Goal: Information Seeking & Learning: Find specific fact

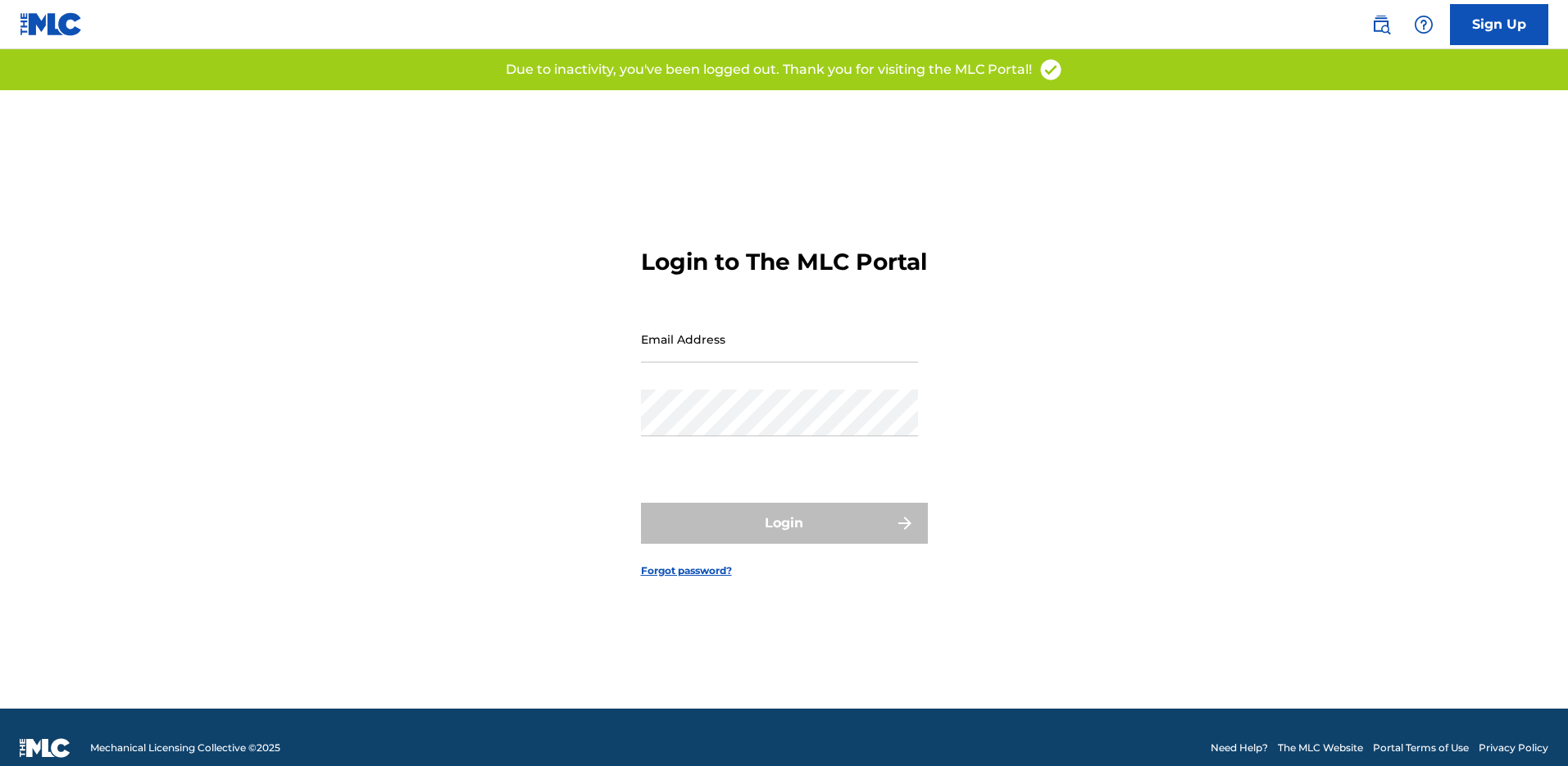
type input "[PERSON_NAME][EMAIL_ADDRESS][DOMAIN_NAME]"
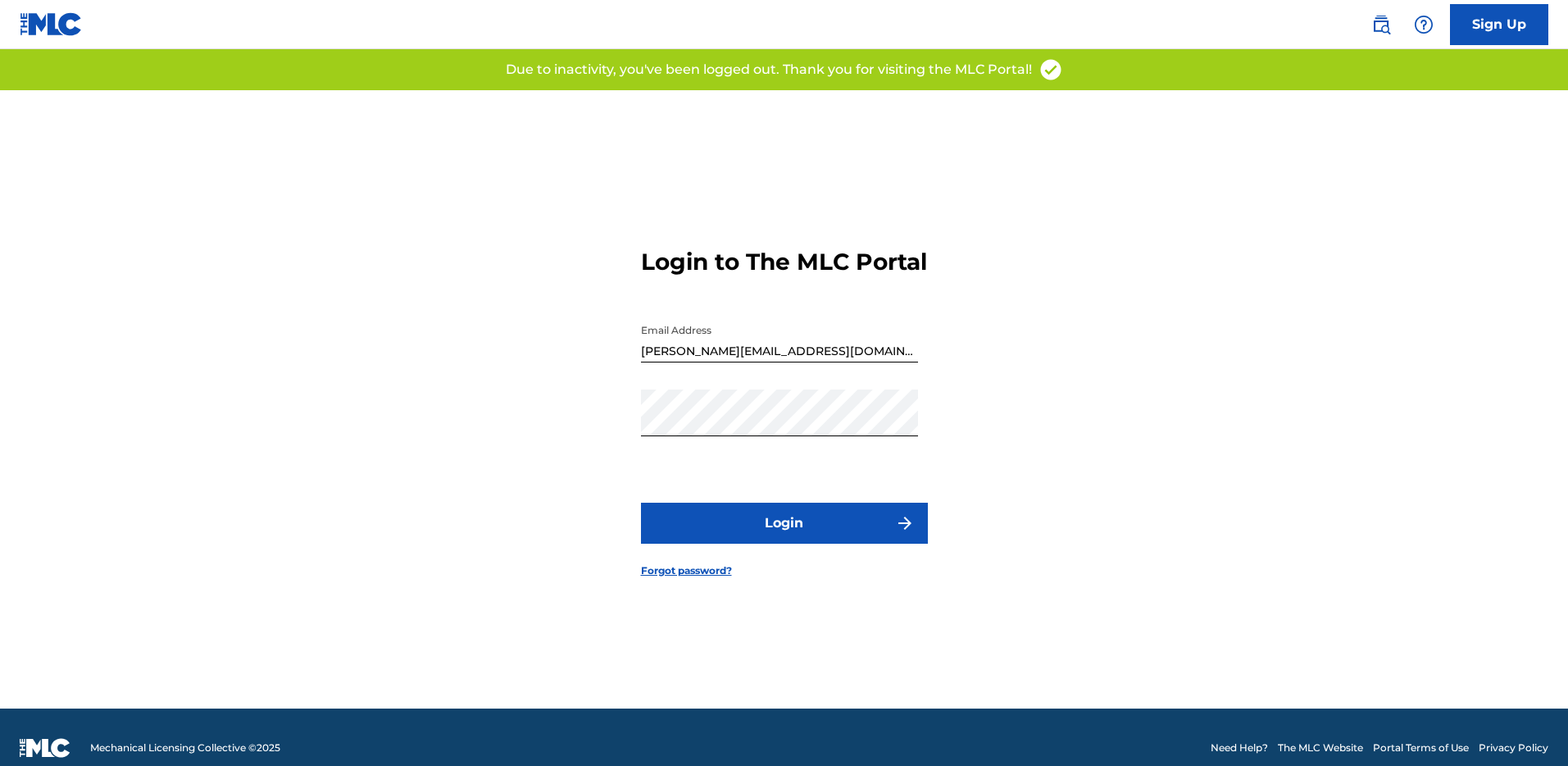
click at [776, 522] on button "Login" at bounding box center [784, 523] width 287 height 41
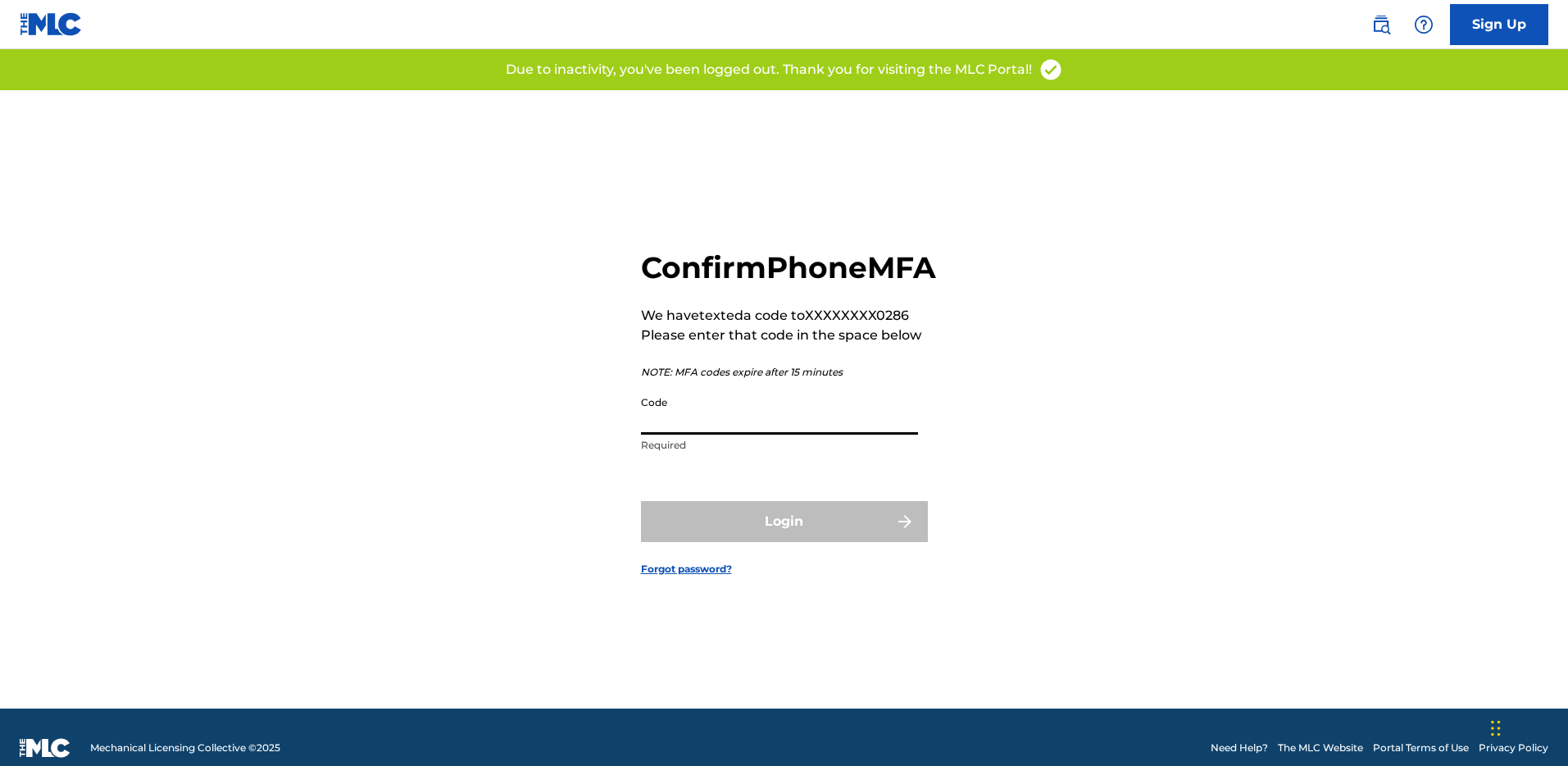
click at [791, 429] on input "Code" at bounding box center [780, 411] width 277 height 47
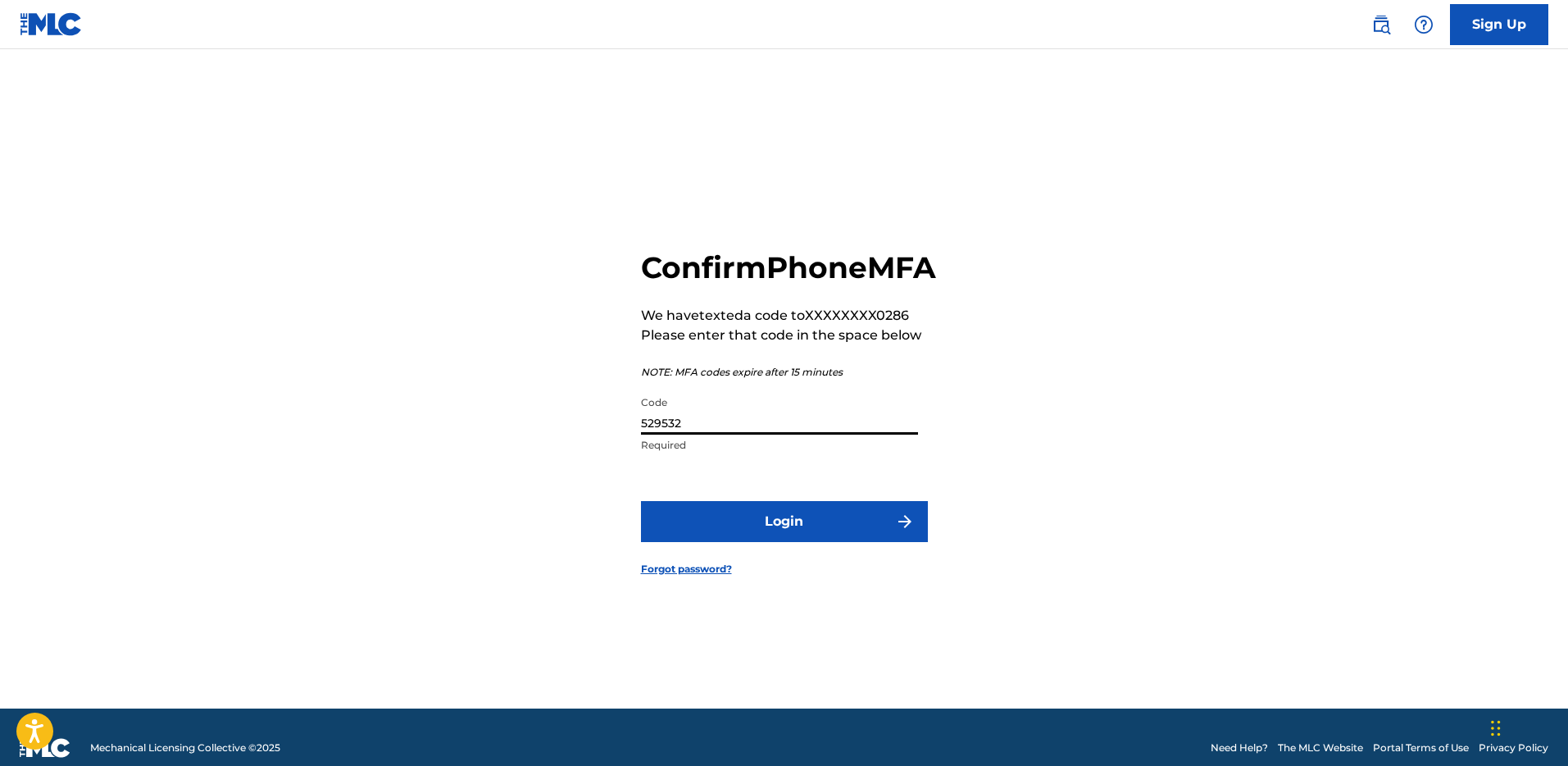
type input "529532"
click at [641, 501] on button "Login" at bounding box center [784, 521] width 287 height 41
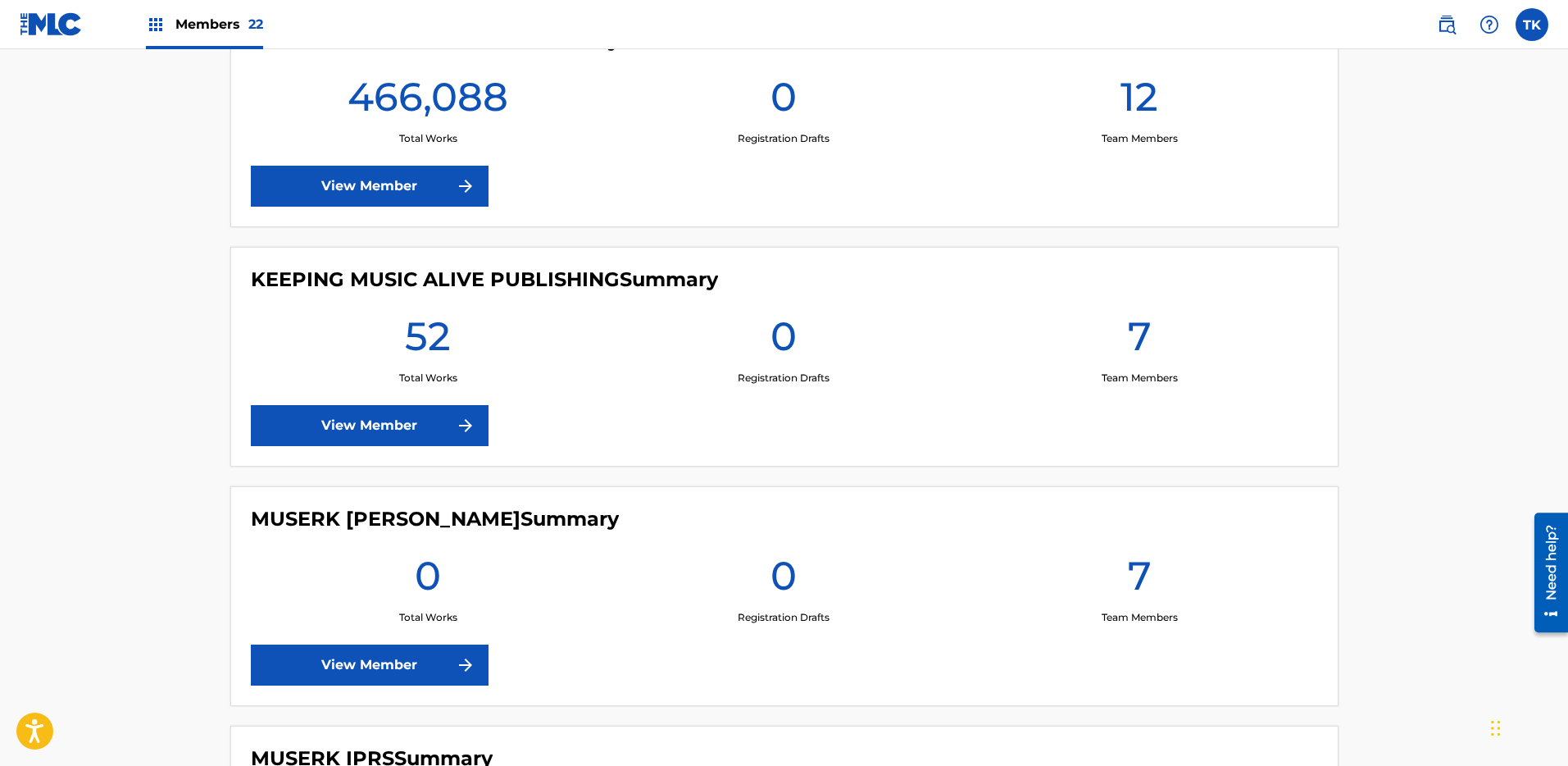
scroll to position [1077, 0]
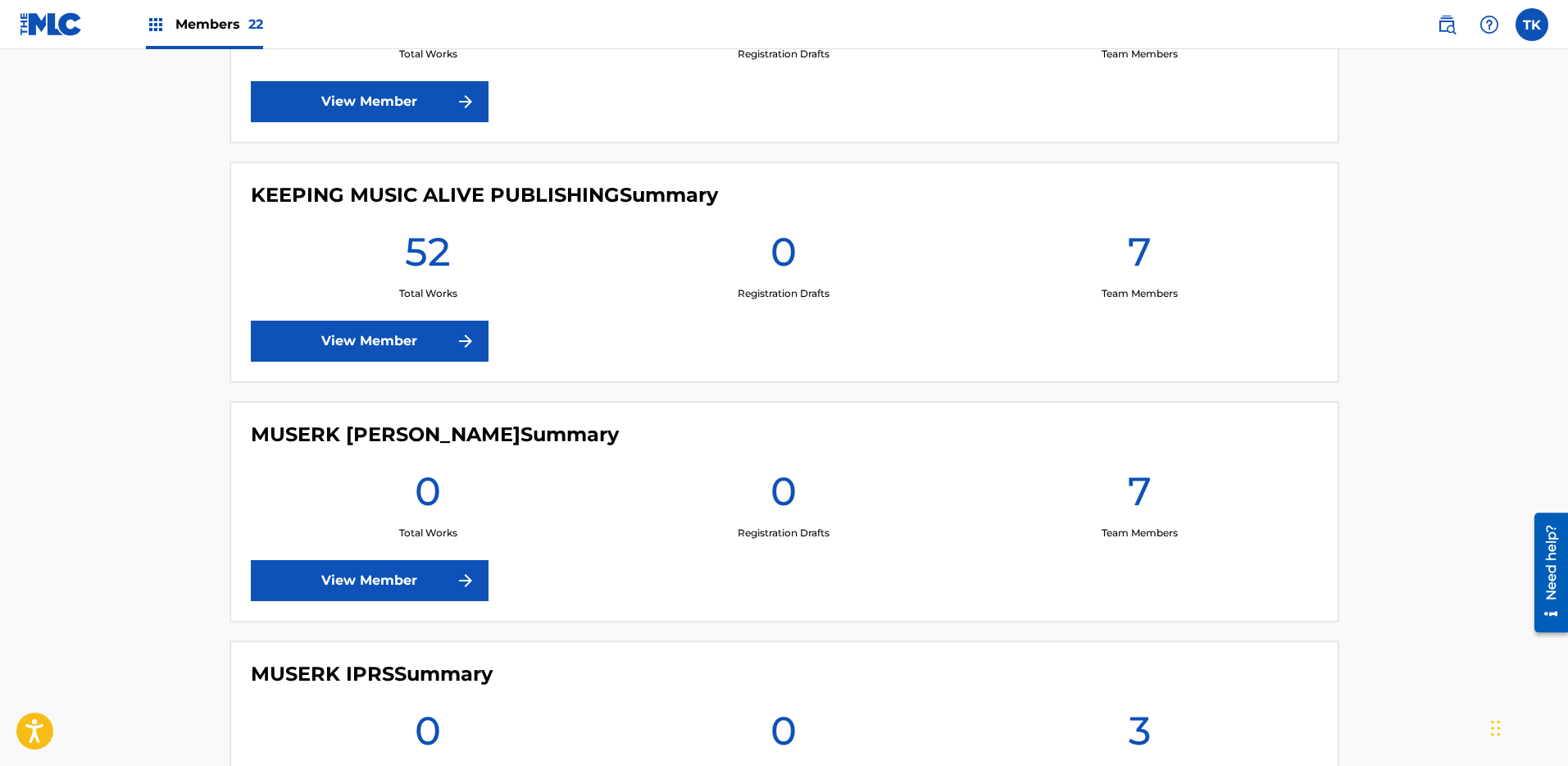
click at [1470, 29] on span at bounding box center [1467, 24] width 76 height 32
click at [1449, 22] on img at bounding box center [1446, 25] width 20 height 20
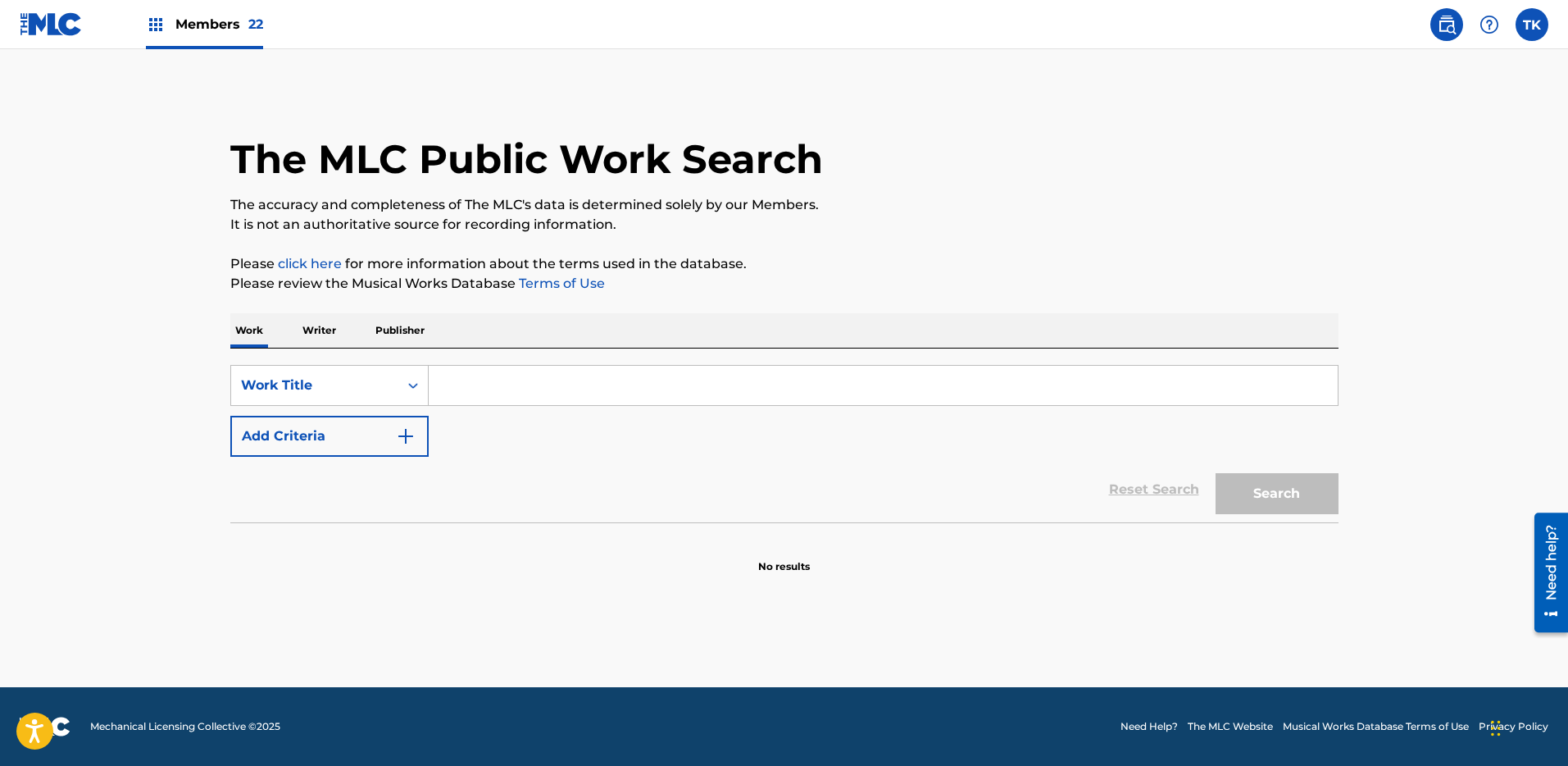
click at [493, 372] on input "Search Form" at bounding box center [884, 385] width 909 height 39
paste input "ND4LYR"
type input "ND4LYR"
click at [381, 379] on div "Work Title" at bounding box center [314, 385] width 147 height 20
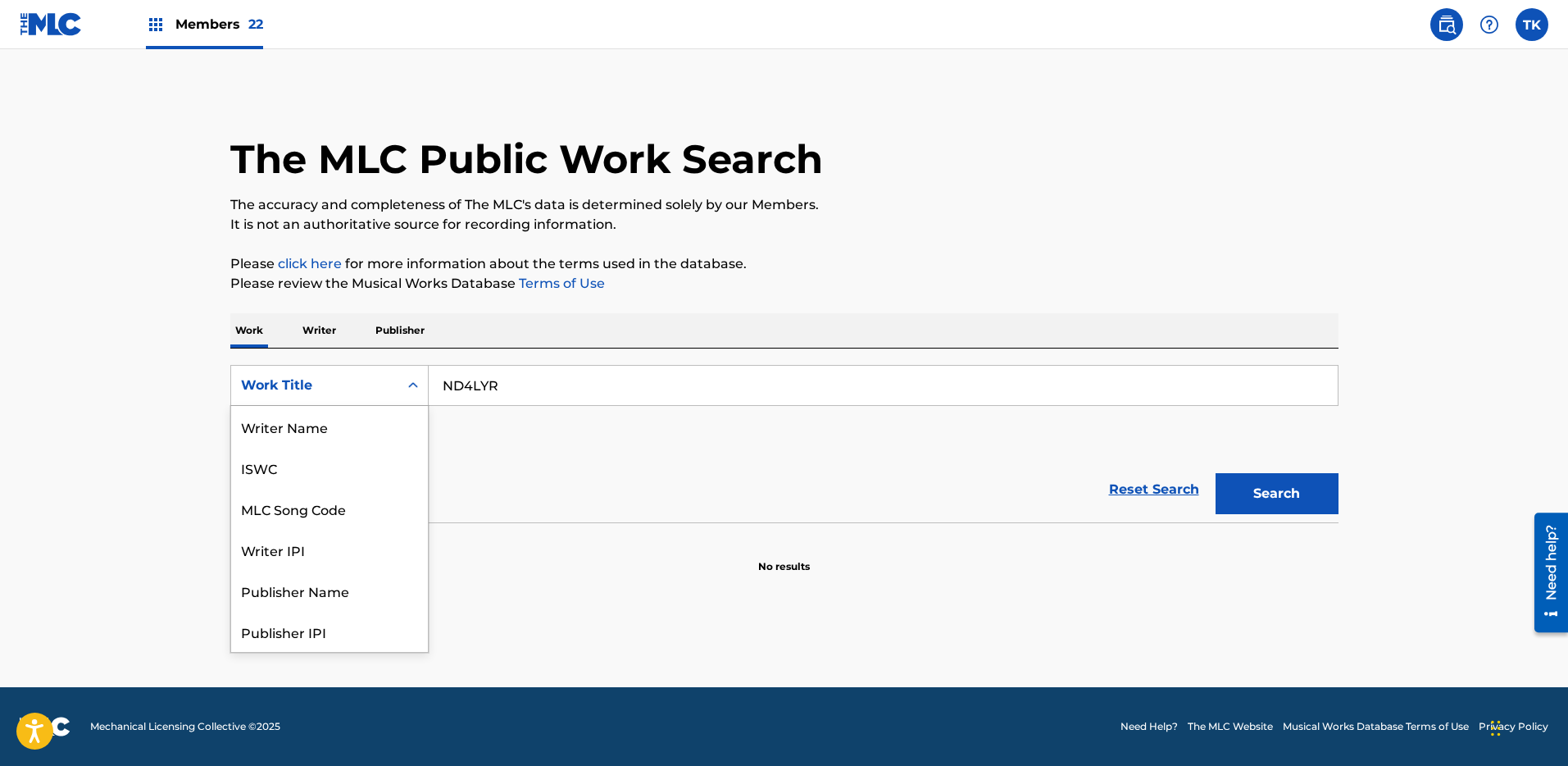
scroll to position [82, 0]
drag, startPoint x: 346, startPoint y: 431, endPoint x: 368, endPoint y: 429, distance: 22.1
click at [346, 431] on div "MLC Song Code" at bounding box center [329, 426] width 196 height 41
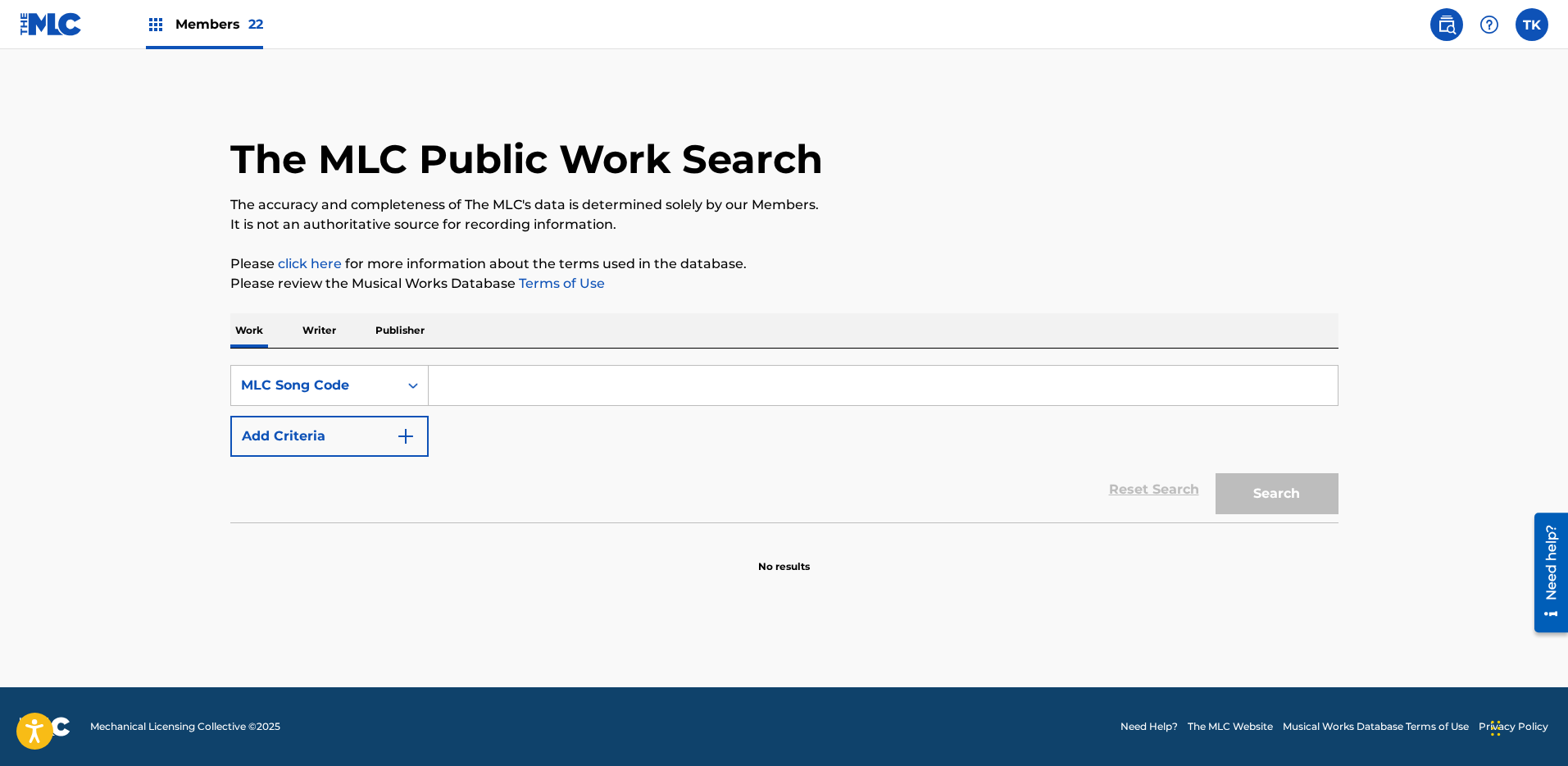
drag, startPoint x: 867, startPoint y: 392, endPoint x: 883, endPoint y: 391, distance: 16.0
click at [867, 392] on input "Search Form" at bounding box center [884, 385] width 909 height 39
paste input "ND4LYR"
type input "ND4LYR"
click at [1275, 484] on button "Search" at bounding box center [1276, 494] width 123 height 41
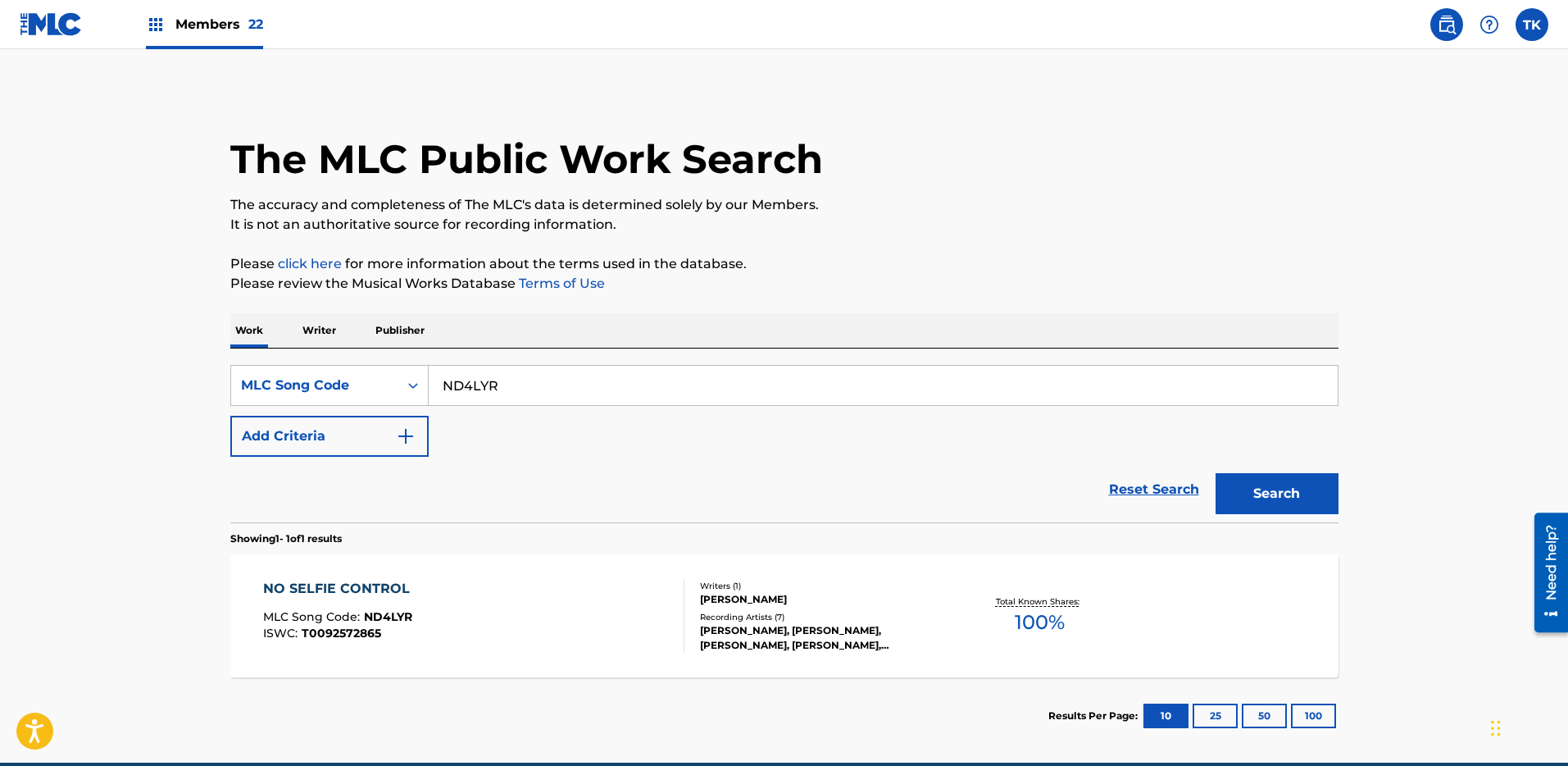
click at [593, 577] on div "NO SELFIE CONTROL MLC Song Code : ND4LYR ISWC : T0092572865 Writers ( 1 ) [PERS…" at bounding box center [784, 615] width 1108 height 123
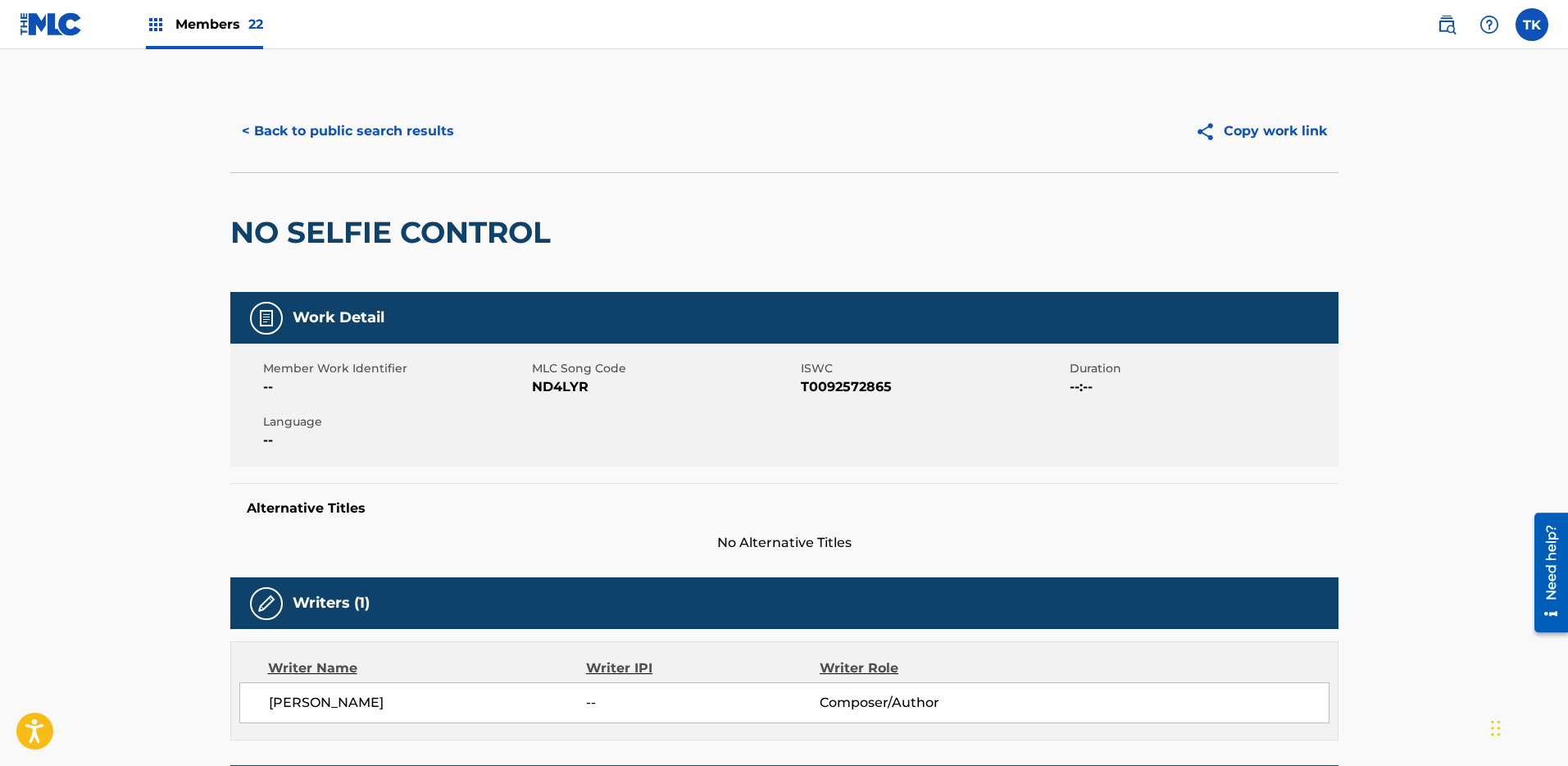
drag, startPoint x: 367, startPoint y: 152, endPoint x: 358, endPoint y: 130, distance: 23.8
click at [365, 146] on div "< Back to public search results Copy work link" at bounding box center [784, 131] width 1108 height 82
click at [311, 113] on button "< Back to public search results" at bounding box center [349, 132] width 236 height 41
